Goal: Transaction & Acquisition: Purchase product/service

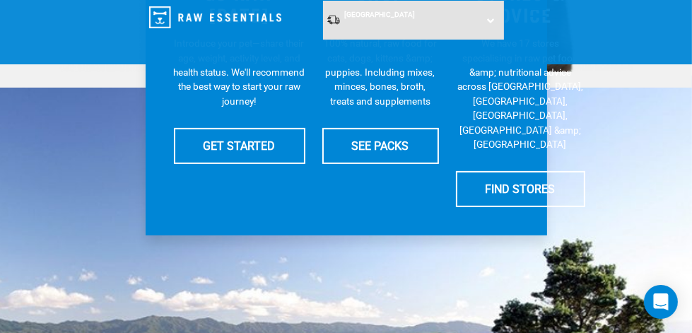
scroll to position [394, 0]
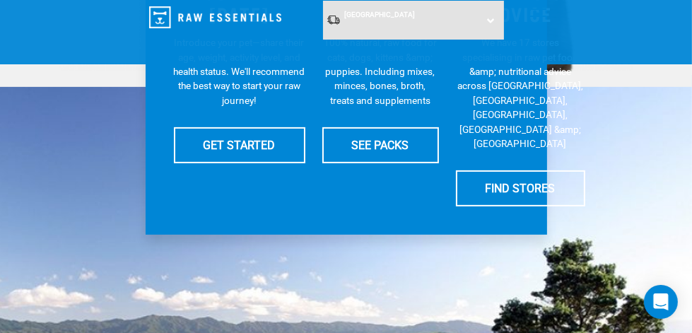
click at [489, 18] on div "[GEOGRAPHIC_DATA] [GEOGRAPHIC_DATA] [GEOGRAPHIC_DATA]" at bounding box center [413, 20] width 181 height 39
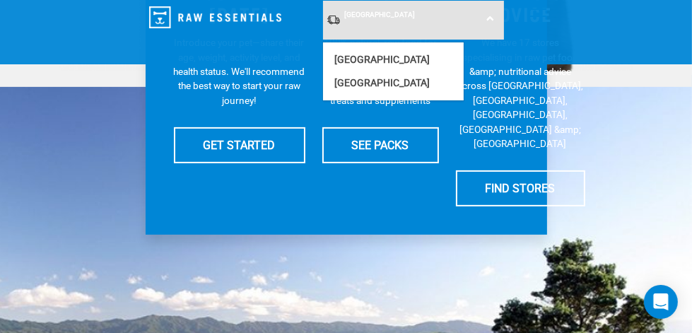
click at [489, 18] on div "[GEOGRAPHIC_DATA] [GEOGRAPHIC_DATA] [GEOGRAPHIC_DATA]" at bounding box center [413, 20] width 181 height 39
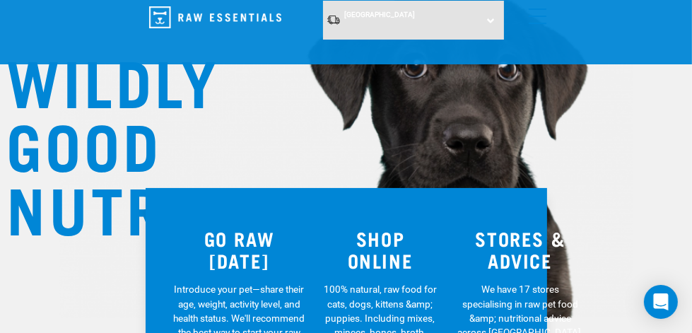
scroll to position [0, 0]
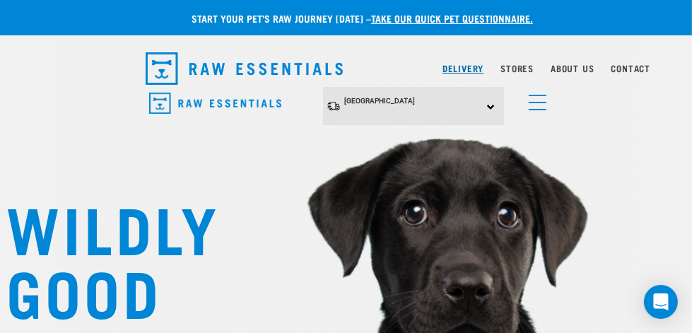
click at [459, 69] on link "Delivery" at bounding box center [463, 68] width 41 height 5
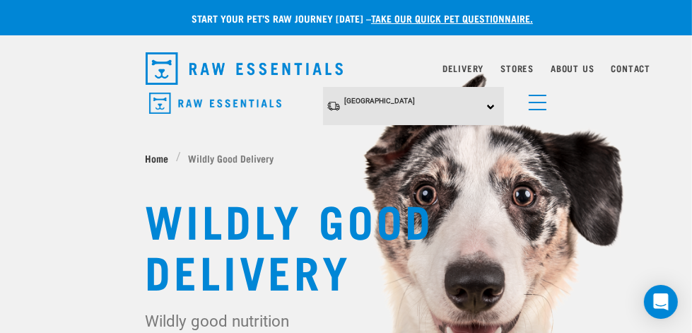
click at [154, 155] on span "Home" at bounding box center [157, 158] width 23 height 15
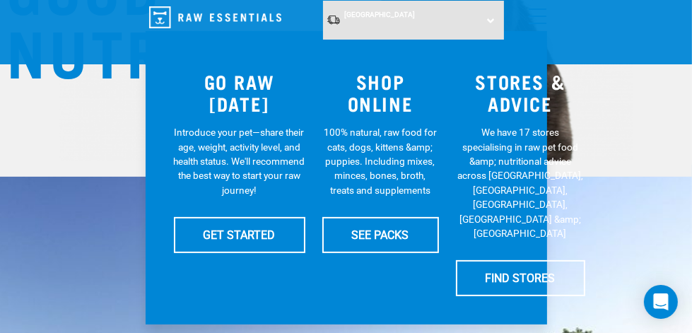
scroll to position [303, 0]
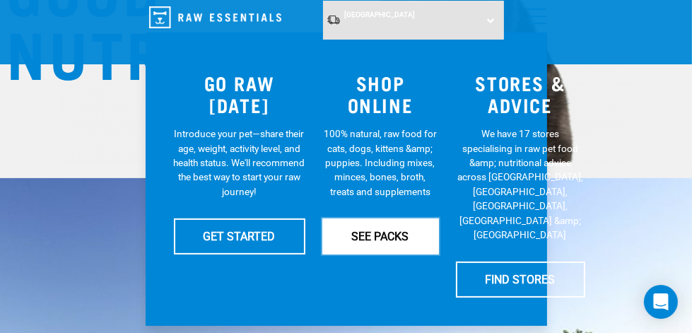
click at [380, 234] on link "SEE PACKS" at bounding box center [380, 235] width 117 height 35
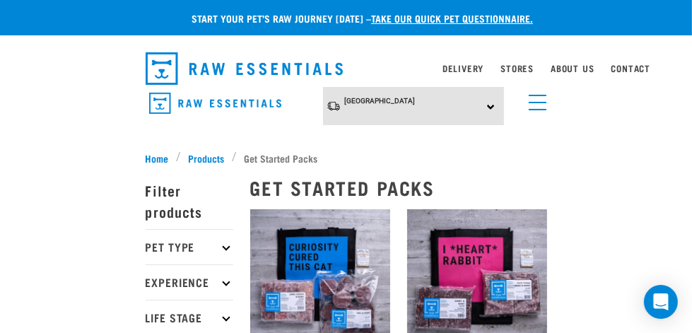
click at [225, 245] on icon at bounding box center [226, 247] width 8 height 8
click at [175, 284] on label "Dog" at bounding box center [177, 285] width 49 height 18
click at [155, 284] on input "Dog" at bounding box center [150, 283] width 9 height 9
checkbox input "true"
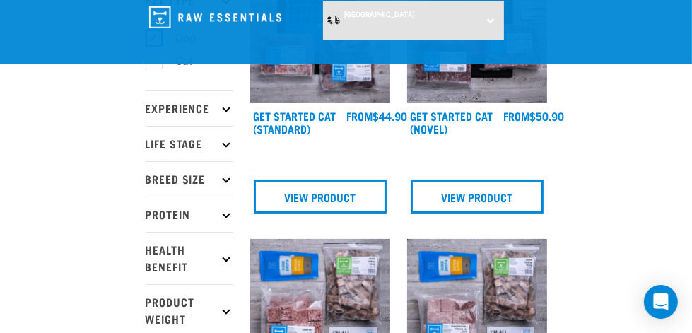
scroll to position [140, 0]
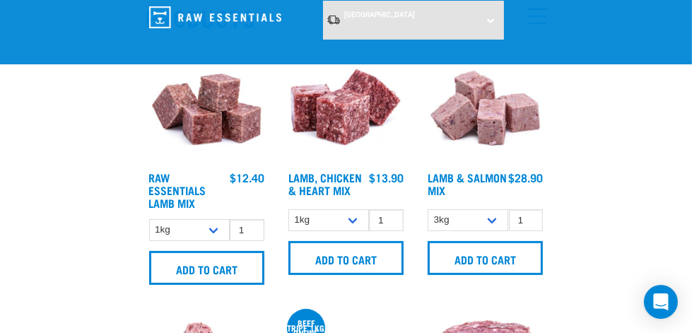
scroll to position [225, 0]
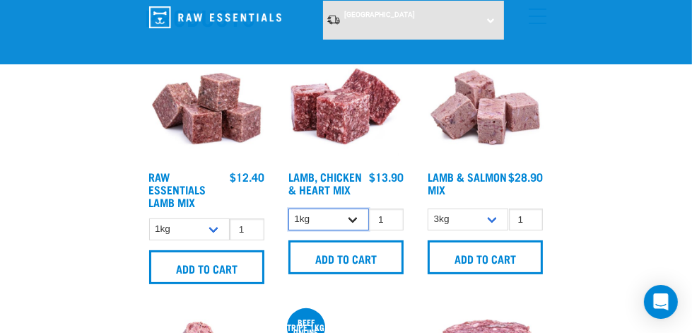
click at [353, 218] on select "1kg 3kg" at bounding box center [328, 220] width 81 height 22
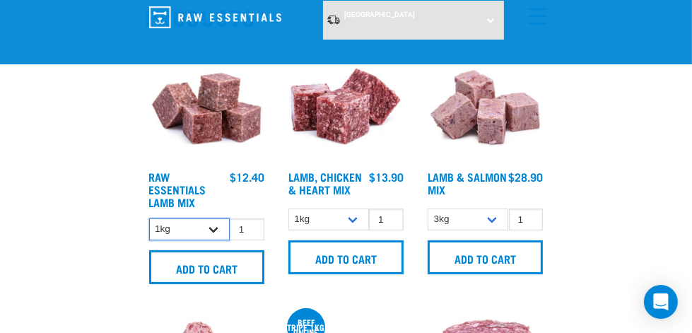
click at [214, 226] on select "1kg 3kg Bulk (10kg) Bulk (20kg)" at bounding box center [189, 229] width 81 height 22
click at [149, 218] on select "1kg 3kg Bulk (10kg) Bulk (20kg)" at bounding box center [189, 229] width 81 height 22
click at [208, 228] on select "1kg 3kg Bulk (10kg) Bulk (20kg)" at bounding box center [189, 229] width 81 height 22
click at [149, 218] on select "1kg 3kg Bulk (10kg) Bulk (20kg)" at bounding box center [189, 229] width 81 height 22
click at [211, 225] on select "1kg 3kg Bulk (10kg) Bulk (20kg)" at bounding box center [189, 229] width 81 height 22
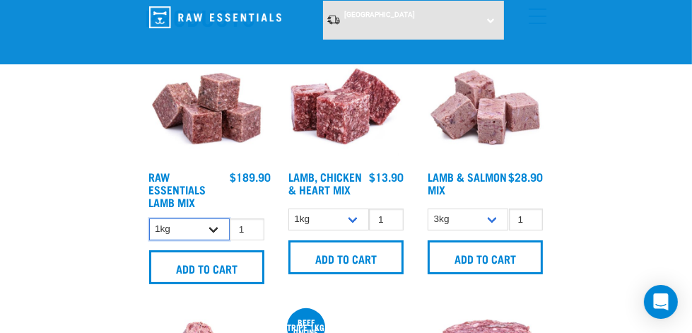
click at [149, 218] on select "1kg 3kg Bulk (10kg) Bulk (20kg)" at bounding box center [189, 229] width 81 height 22
click at [213, 227] on select "1kg 3kg Bulk (10kg) Bulk (20kg)" at bounding box center [189, 229] width 81 height 22
select select "341961"
click at [149, 218] on select "1kg 3kg Bulk (10kg) Bulk (20kg)" at bounding box center [189, 229] width 81 height 22
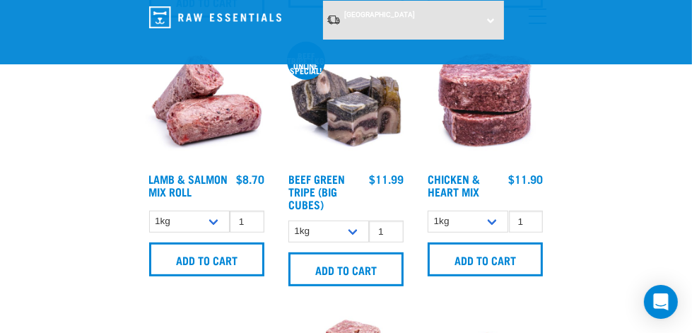
scroll to position [493, 0]
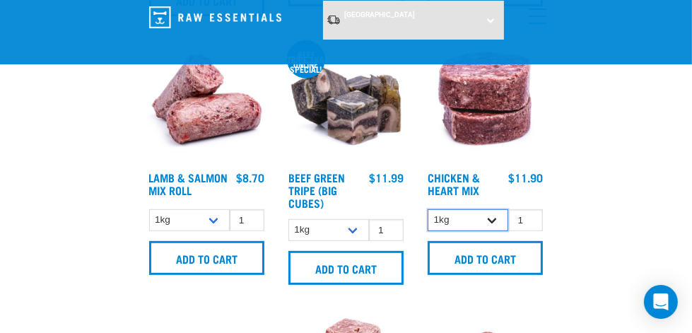
click at [490, 218] on select "1kg 3kg" at bounding box center [468, 220] width 81 height 22
click at [489, 220] on select "1kg 3kg" at bounding box center [468, 220] width 81 height 22
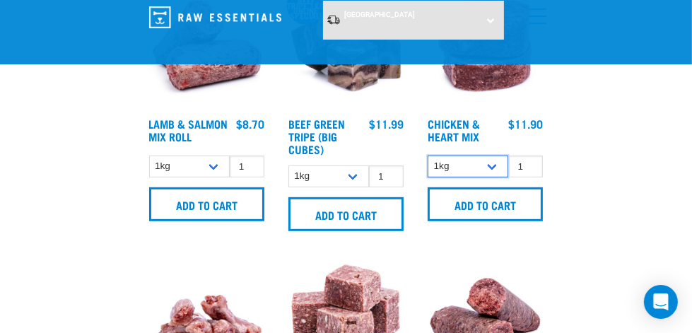
scroll to position [548, 0]
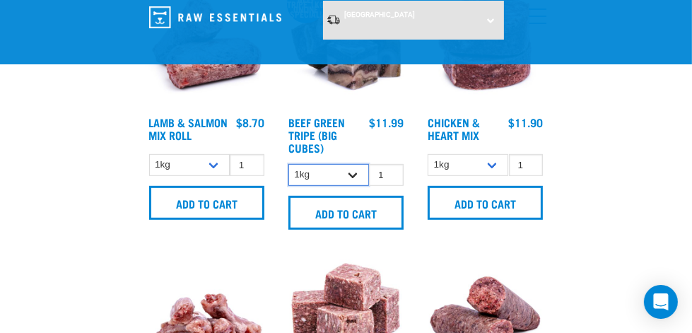
click at [353, 172] on select "1kg 3kg Bulk (10kg)" at bounding box center [328, 175] width 81 height 22
select select "346"
click at [288, 164] on select "1kg 3kg Bulk (10kg)" at bounding box center [328, 175] width 81 height 22
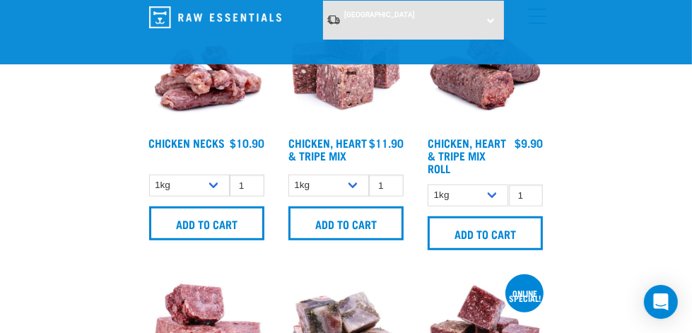
scroll to position [797, 0]
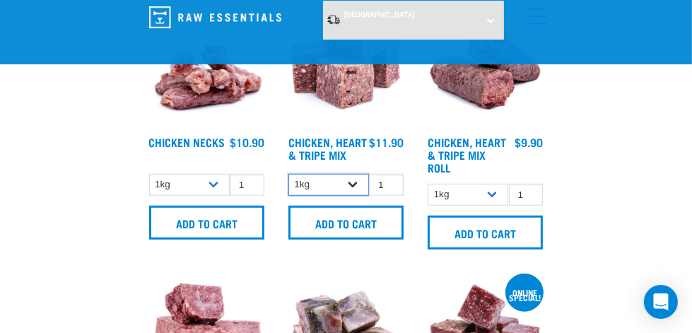
click at [353, 182] on select "1kg 3kg" at bounding box center [328, 185] width 81 height 22
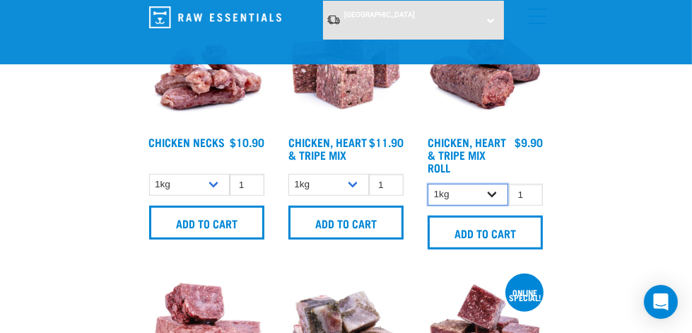
click at [490, 191] on select "1kg Bulk (10kg)" at bounding box center [468, 195] width 81 height 22
select select "912"
click at [428, 184] on select "1kg Bulk (10kg)" at bounding box center [468, 195] width 81 height 22
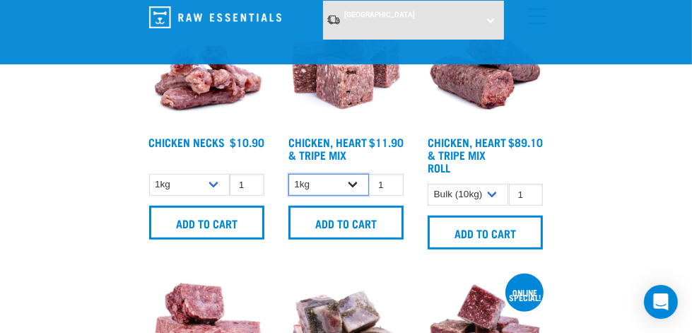
click at [354, 185] on select "1kg 3kg" at bounding box center [328, 185] width 81 height 22
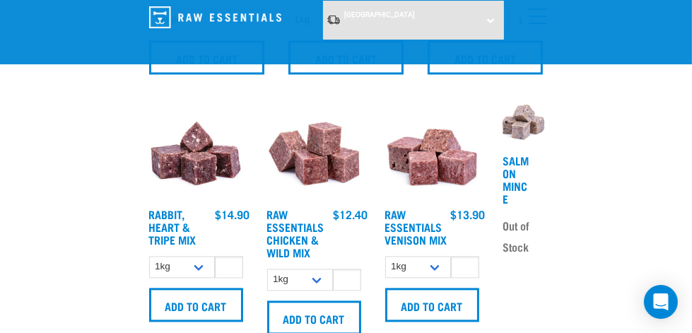
scroll to position [2328, 0]
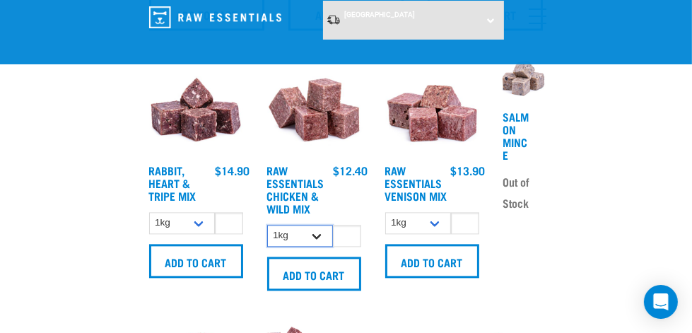
click at [317, 233] on select "1kg 3kg Bulk (10kg) Bulk (20kg)" at bounding box center [300, 236] width 66 height 22
select select "731"
click at [267, 225] on select "1kg 3kg Bulk (10kg) Bulk (20kg)" at bounding box center [300, 236] width 66 height 22
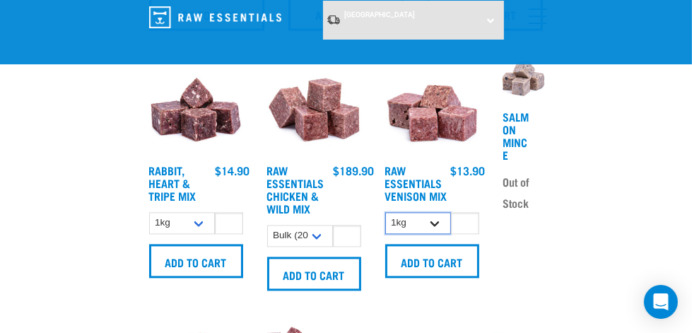
click at [437, 220] on select "1kg 3kg Bulk (20kg)" at bounding box center [418, 223] width 66 height 22
click at [433, 218] on select "1kg 3kg Bulk (20kg)" at bounding box center [418, 223] width 66 height 22
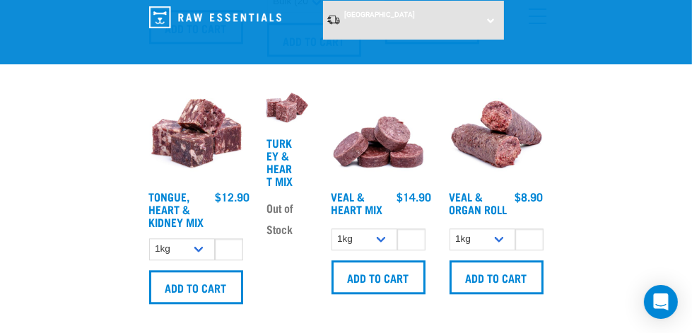
scroll to position [2570, 0]
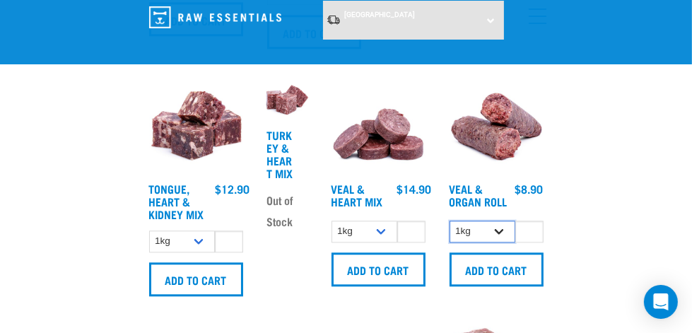
click at [498, 225] on select "1kg Bulk (10kg)" at bounding box center [483, 232] width 66 height 22
select select "920"
click at [450, 221] on select "1kg Bulk (10kg)" at bounding box center [483, 232] width 66 height 22
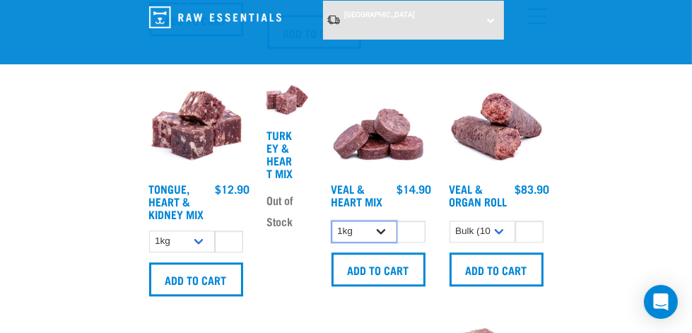
click at [375, 227] on select "1kg 3kg" at bounding box center [365, 232] width 66 height 22
click at [376, 228] on select "1kg 3kg" at bounding box center [365, 232] width 66 height 22
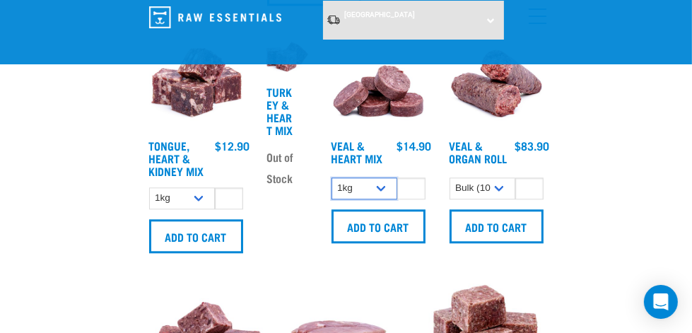
scroll to position [2617, 0]
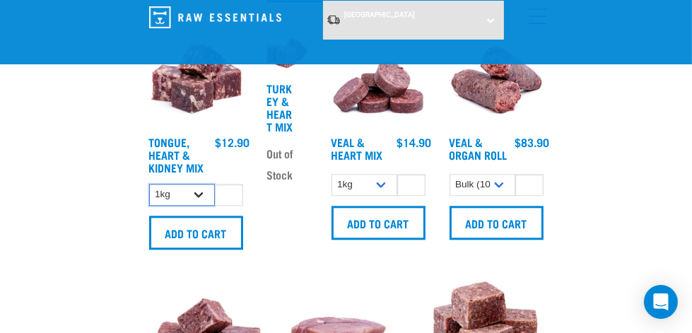
click at [194, 192] on select "1kg" at bounding box center [182, 195] width 66 height 22
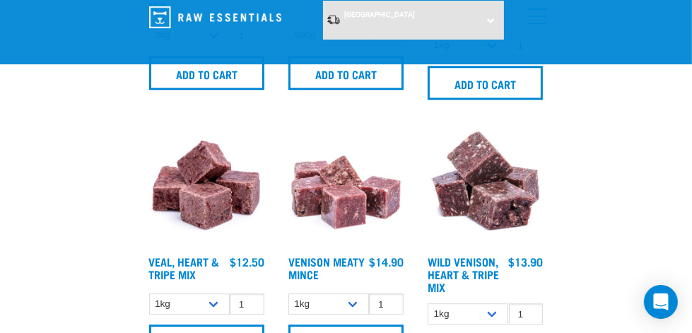
scroll to position [3061, 0]
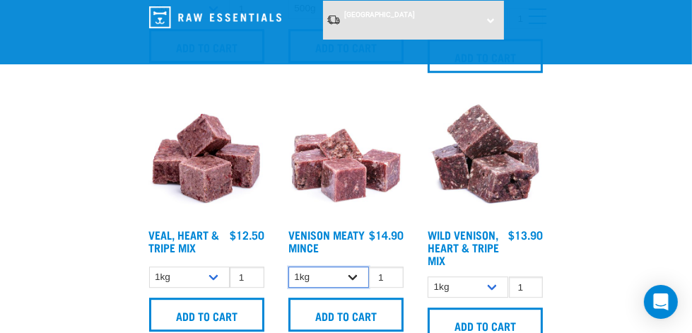
click at [352, 273] on select "1kg" at bounding box center [328, 277] width 81 height 22
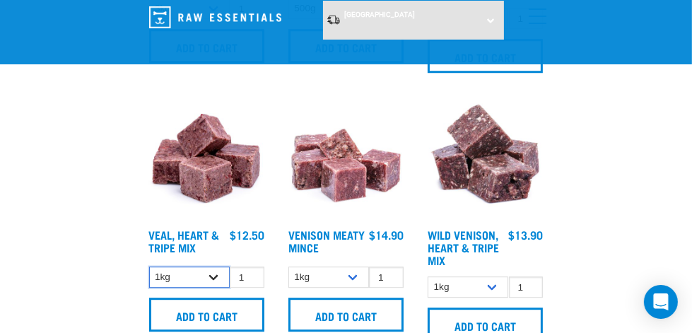
click at [213, 272] on select "1kg 3kg" at bounding box center [189, 277] width 81 height 22
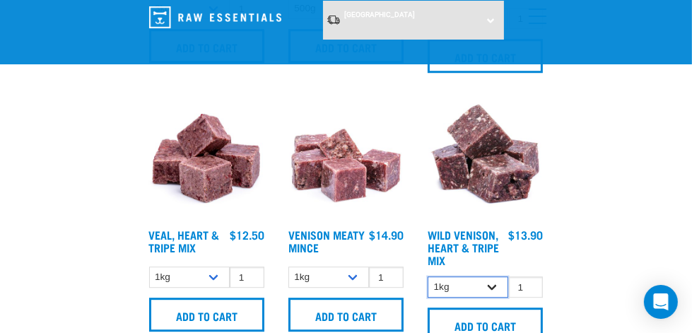
click at [495, 277] on select "1kg 3kg" at bounding box center [468, 287] width 81 height 22
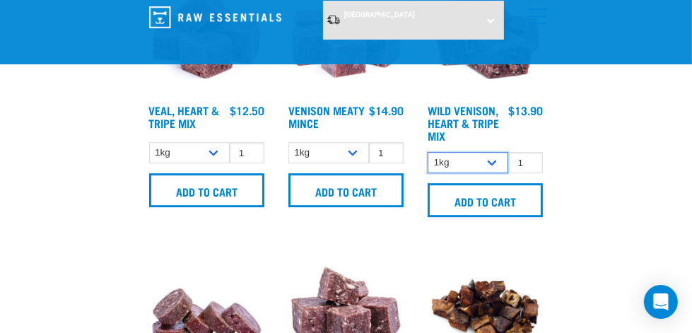
scroll to position [3187, 0]
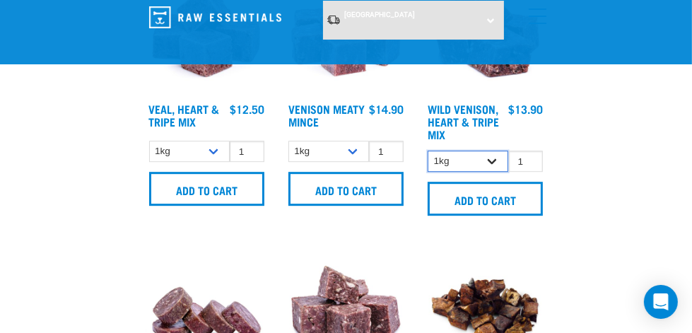
click at [489, 158] on select "1kg 3kg" at bounding box center [468, 162] width 81 height 22
click at [490, 156] on select "1kg 3kg" at bounding box center [468, 162] width 81 height 22
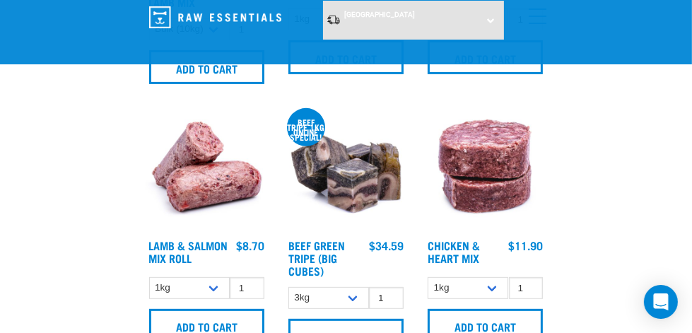
scroll to position [426, 0]
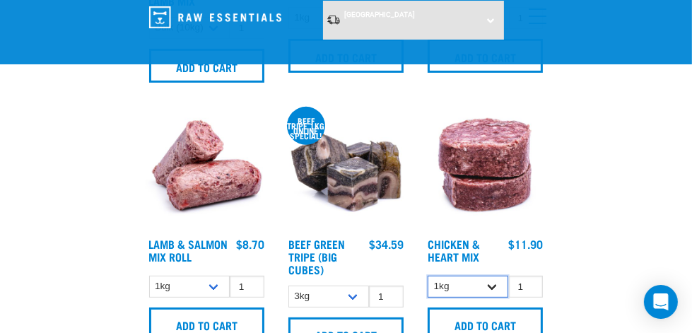
click at [490, 286] on select "1kg 3kg" at bounding box center [468, 287] width 81 height 22
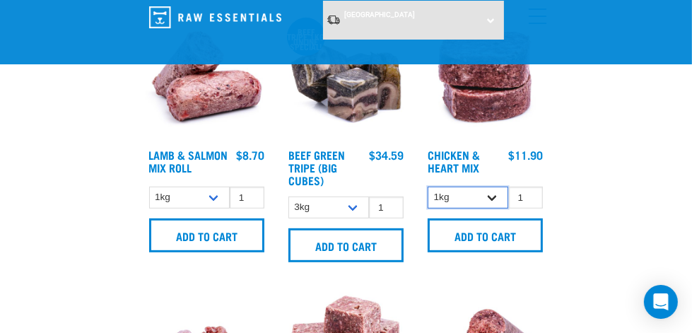
scroll to position [520, 0]
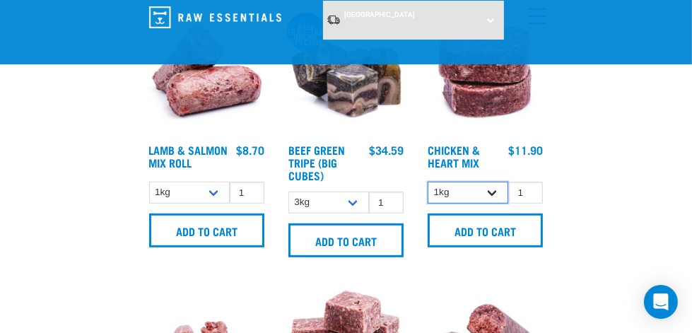
click at [491, 187] on select "1kg 3kg" at bounding box center [468, 193] width 81 height 22
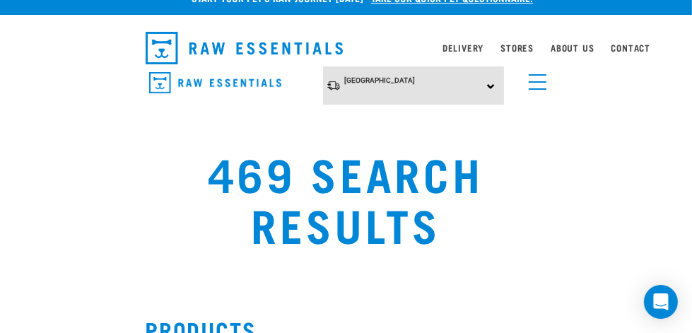
scroll to position [0, 0]
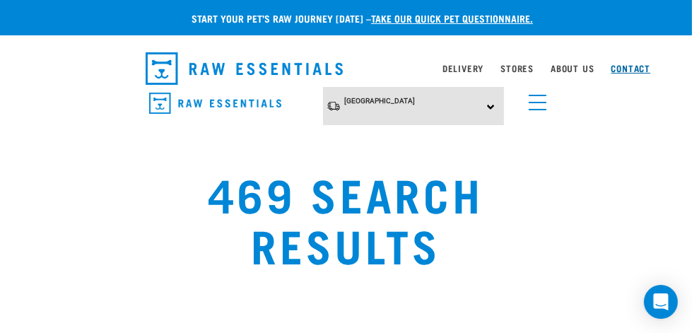
click at [632, 68] on link "Contact" at bounding box center [631, 68] width 40 height 5
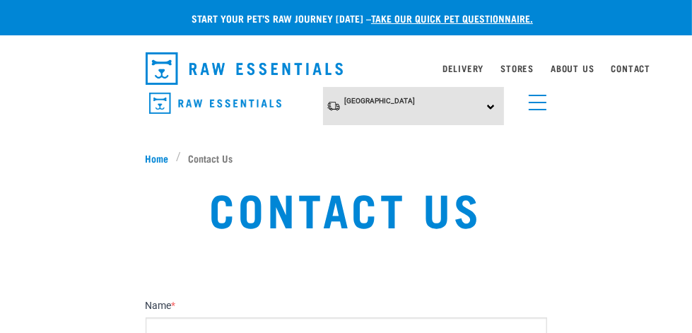
click at [537, 103] on link "menu" at bounding box center [534, 98] width 25 height 25
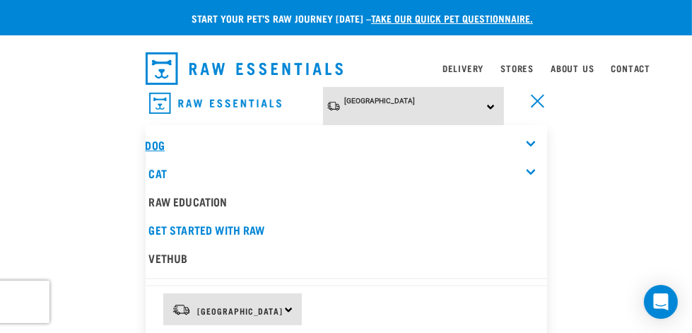
click at [158, 141] on link "Dog" at bounding box center [155, 144] width 19 height 6
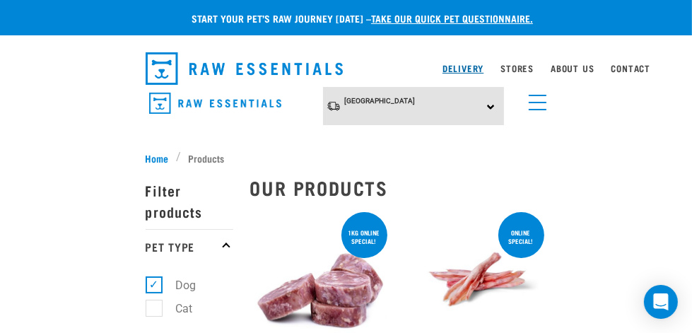
click at [464, 69] on link "Delivery" at bounding box center [463, 68] width 41 height 5
